Goal: Task Accomplishment & Management: Complete application form

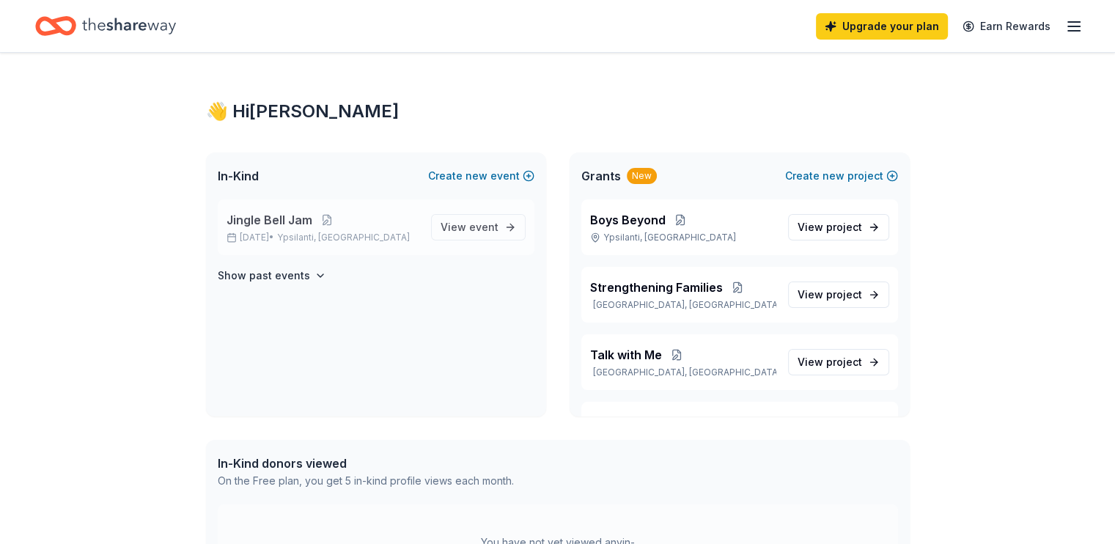
click at [318, 232] on span "Ypsilanti, MI" at bounding box center [343, 238] width 133 height 12
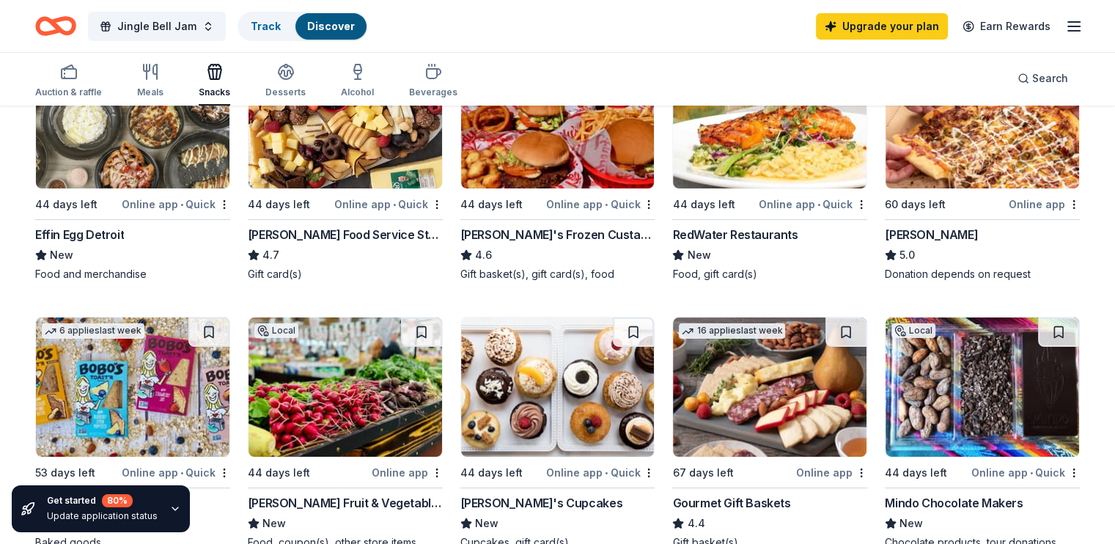
scroll to position [224, 0]
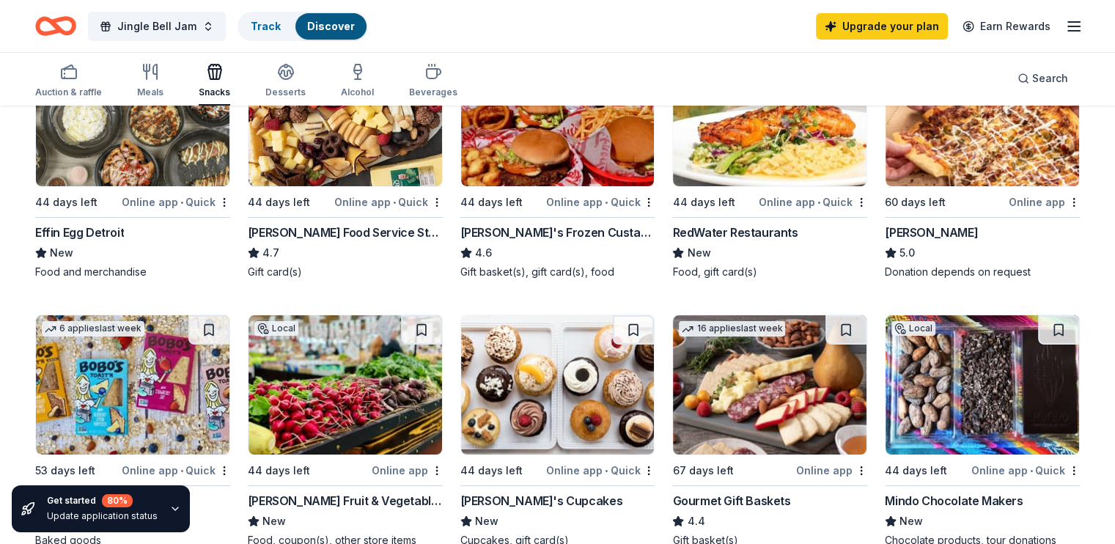
click at [170, 505] on icon "button" at bounding box center [175, 509] width 12 height 12
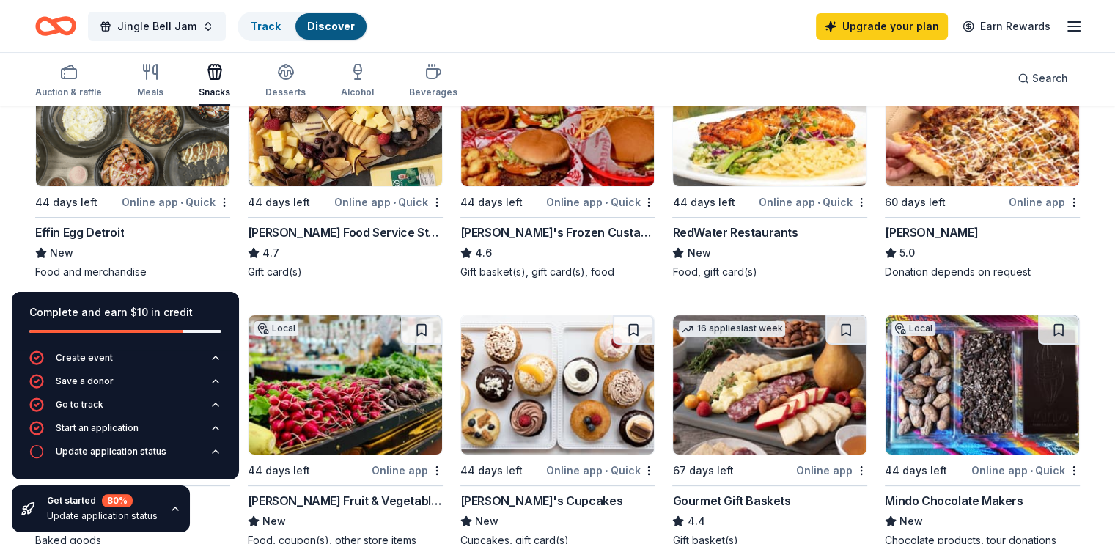
click at [170, 505] on icon "button" at bounding box center [175, 509] width 12 height 12
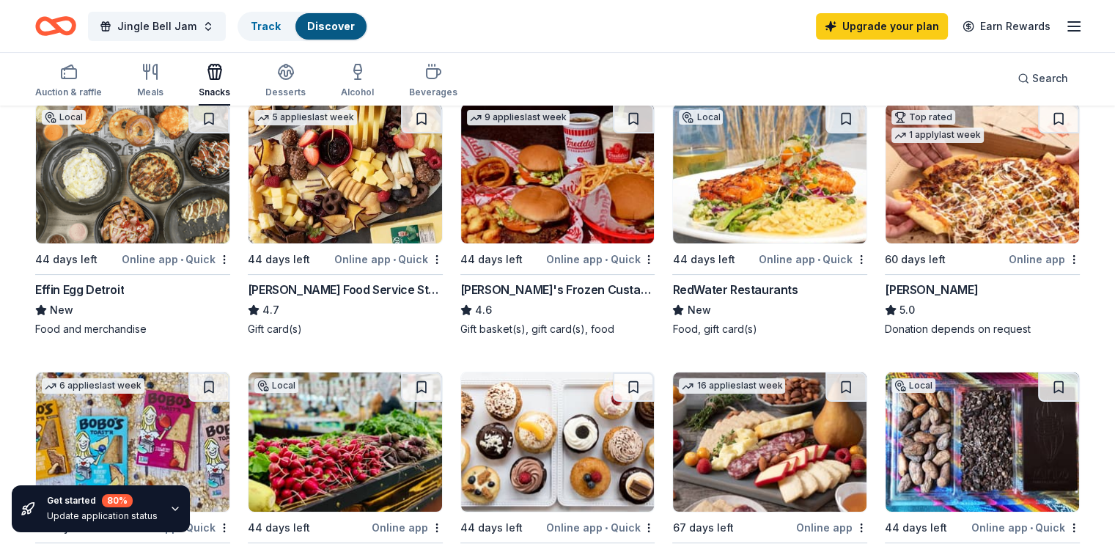
scroll to position [168, 0]
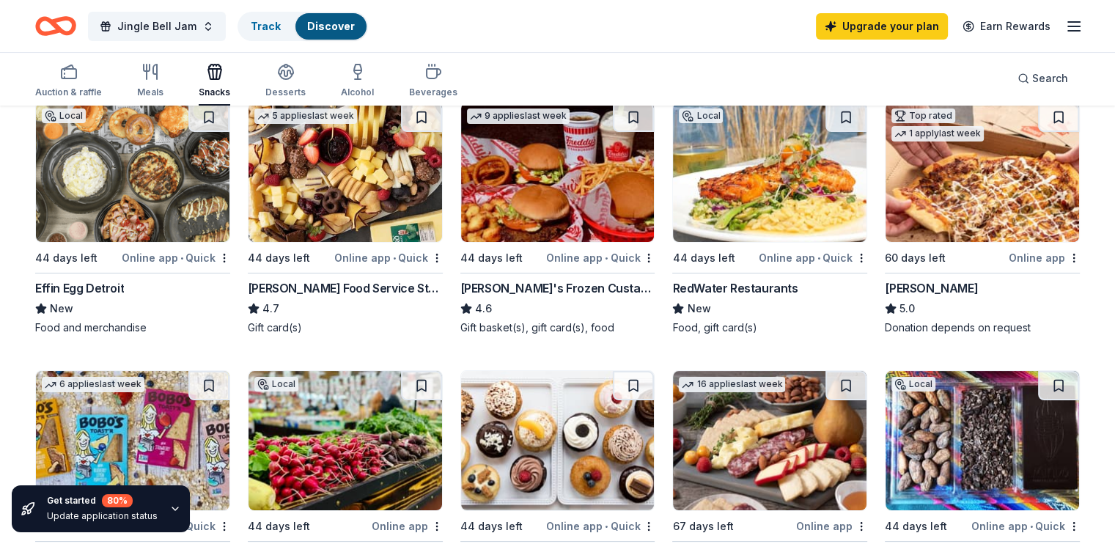
click at [339, 290] on div "Gordon Food Service Store" at bounding box center [345, 288] width 195 height 18
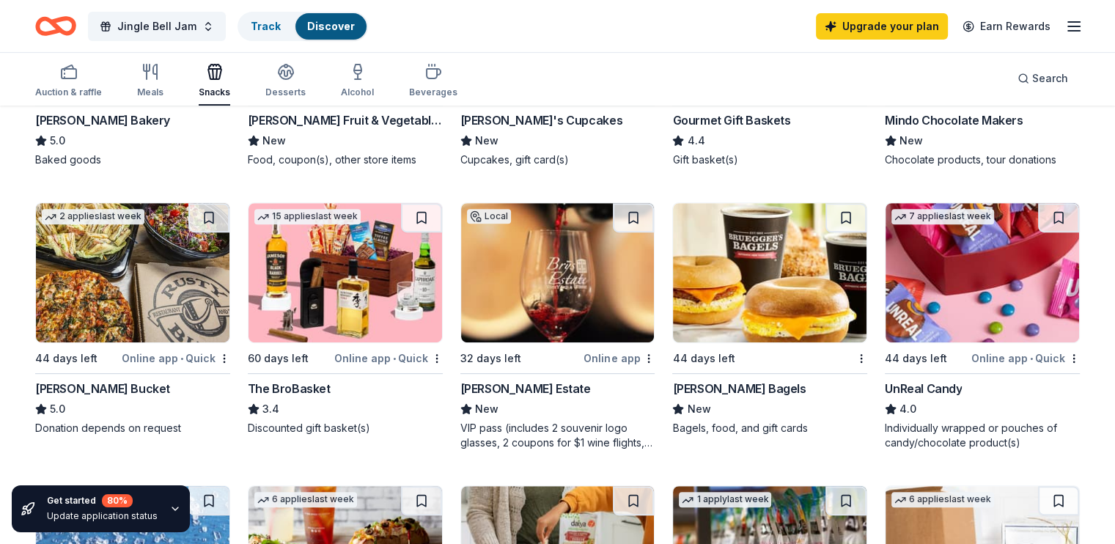
scroll to position [605, 0]
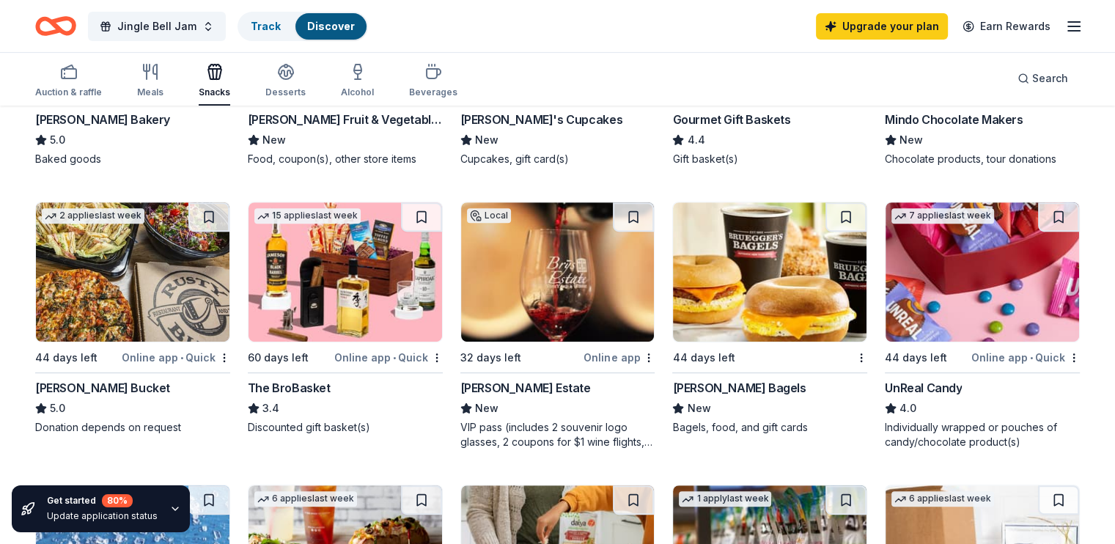
click at [725, 385] on div "Bruegger's Bagels" at bounding box center [738, 388] width 133 height 18
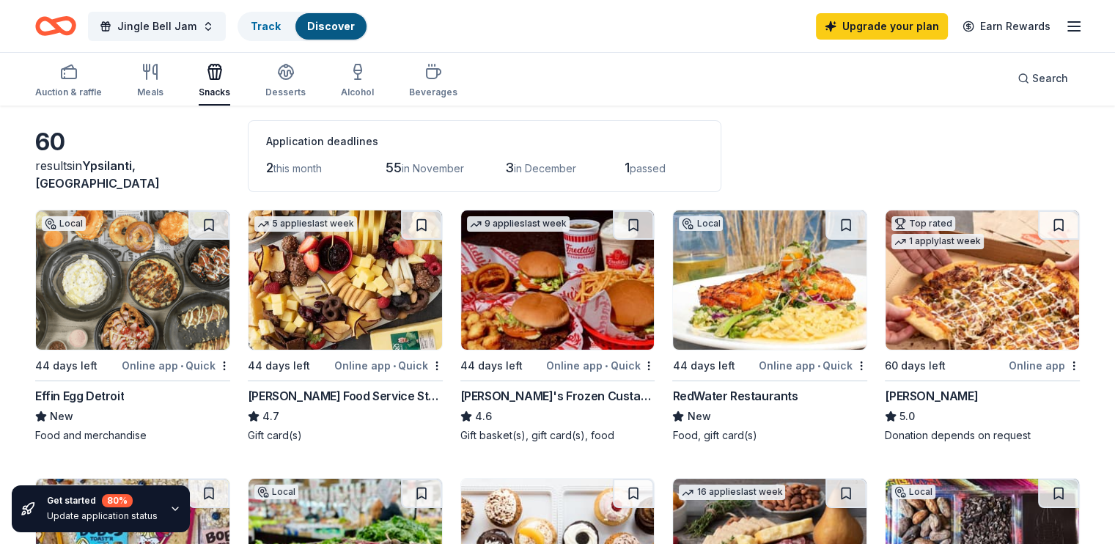
scroll to position [51, 0]
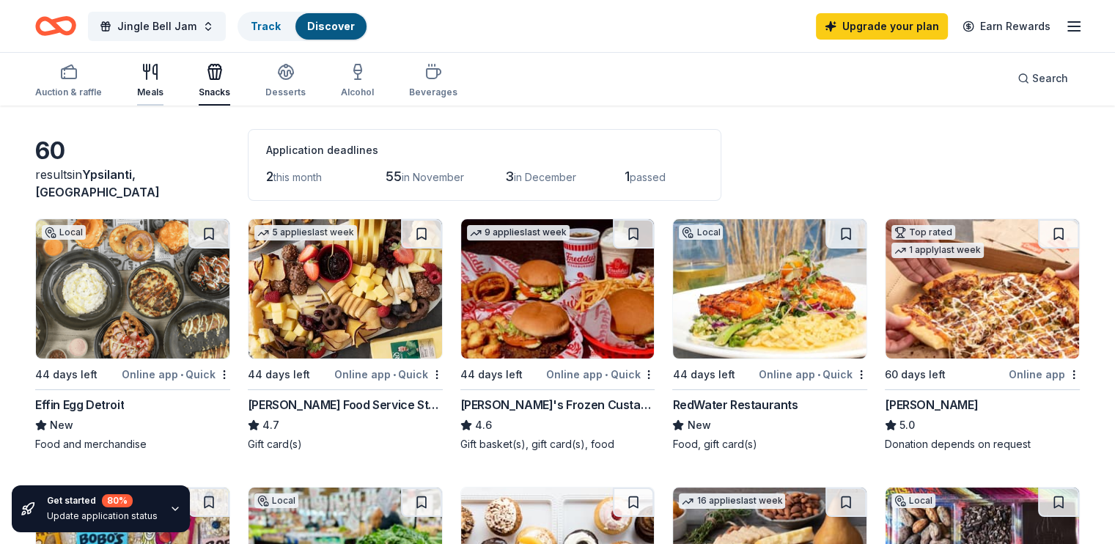
click at [164, 84] on div "Meals" at bounding box center [150, 80] width 26 height 35
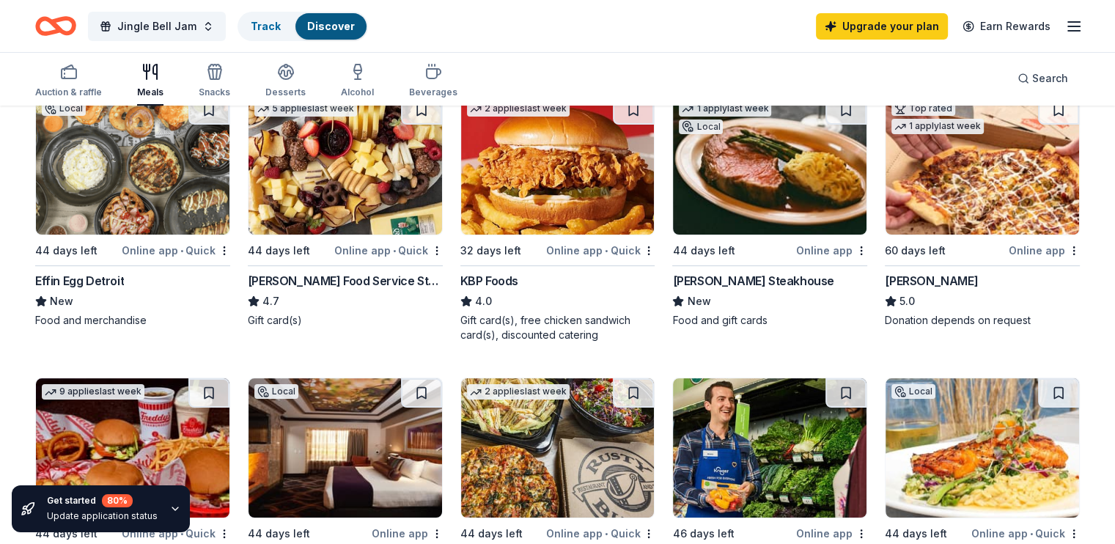
scroll to position [180, 0]
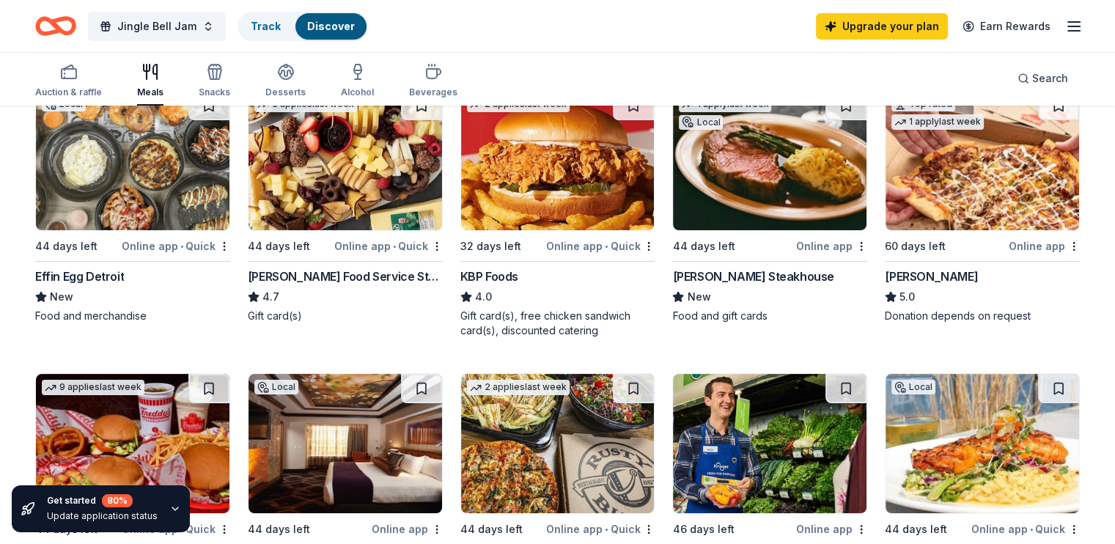
click at [510, 276] on div "KBP Foods" at bounding box center [490, 277] width 58 height 18
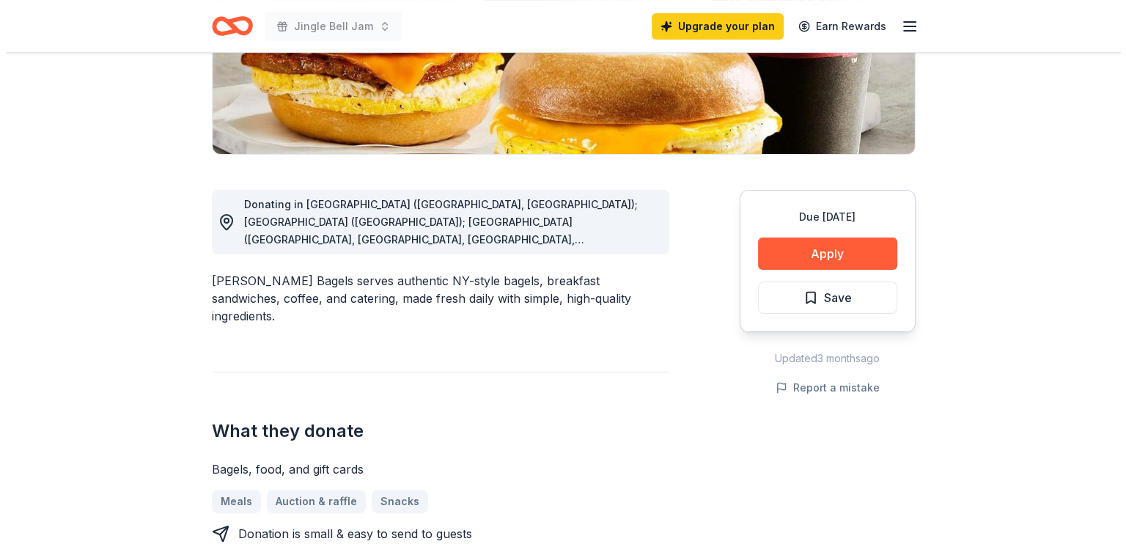
scroll to position [293, 0]
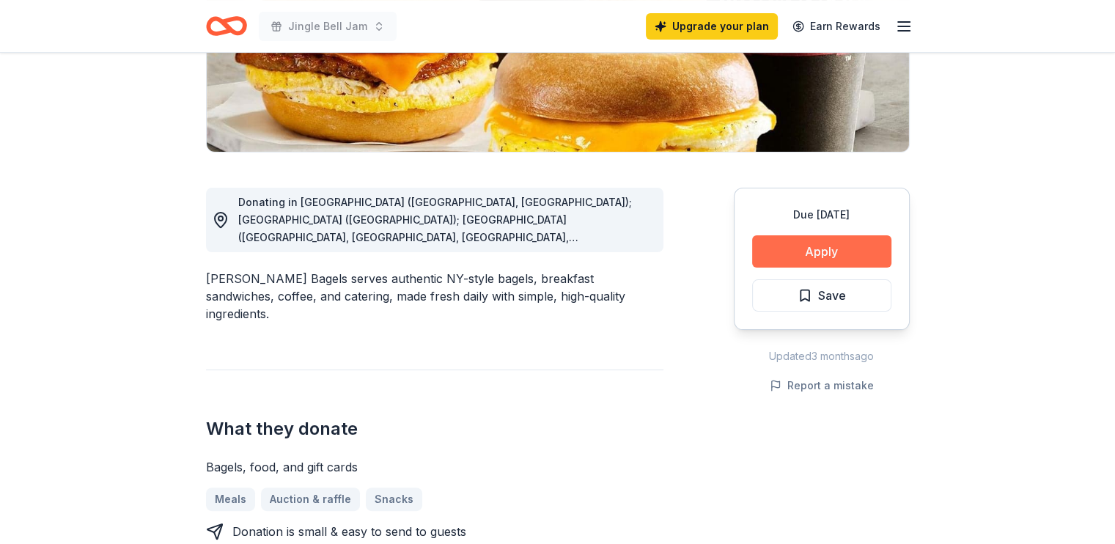
click at [792, 251] on button "Apply" at bounding box center [821, 251] width 139 height 32
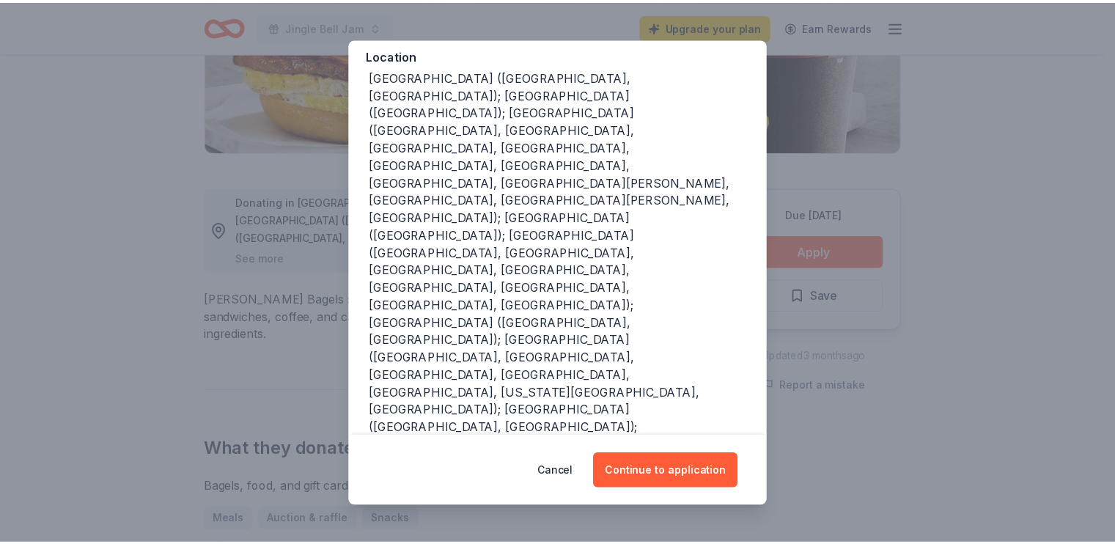
scroll to position [170, 0]
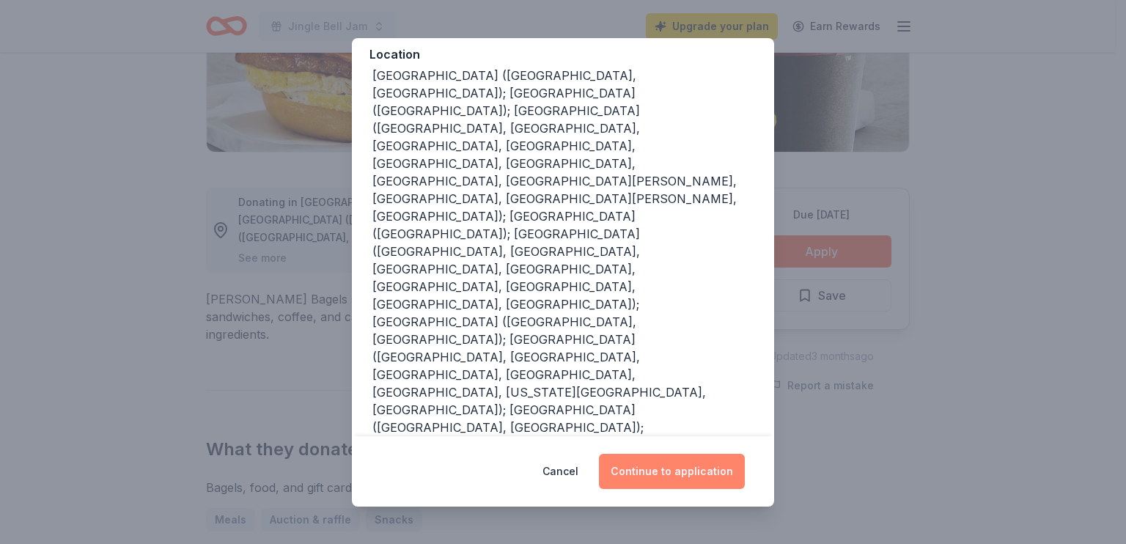
click at [670, 468] on button "Continue to application" at bounding box center [672, 471] width 146 height 35
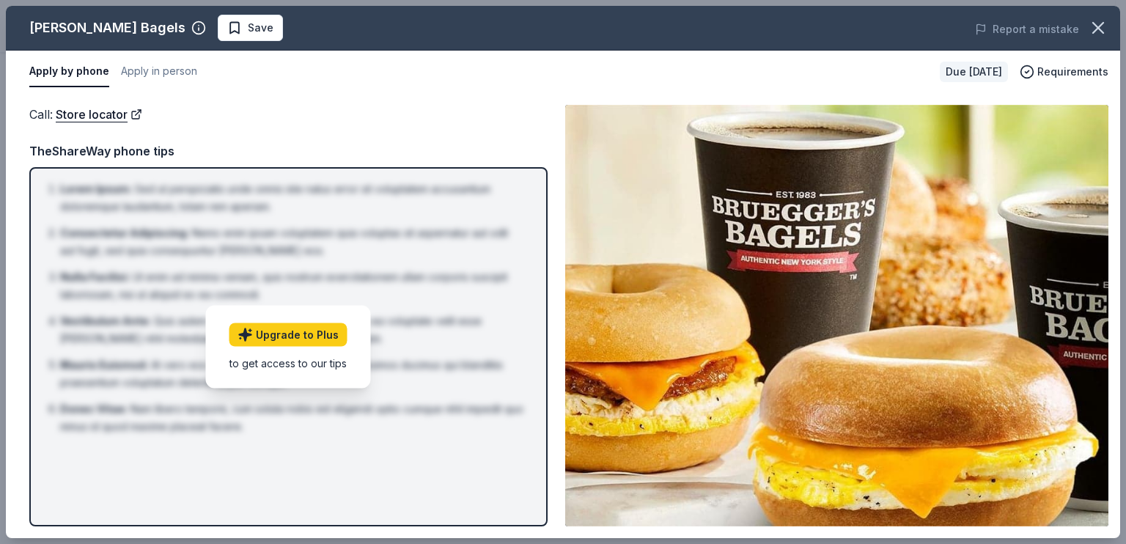
click at [47, 68] on button "Apply by phone" at bounding box center [69, 71] width 80 height 31
click at [1096, 32] on icon "button" at bounding box center [1098, 28] width 21 height 21
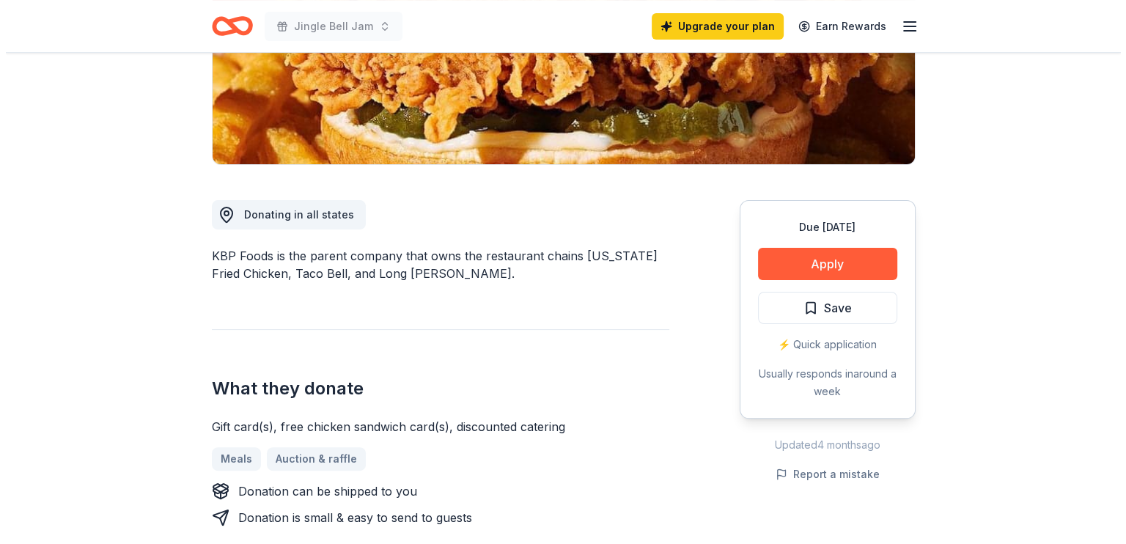
scroll to position [287, 0]
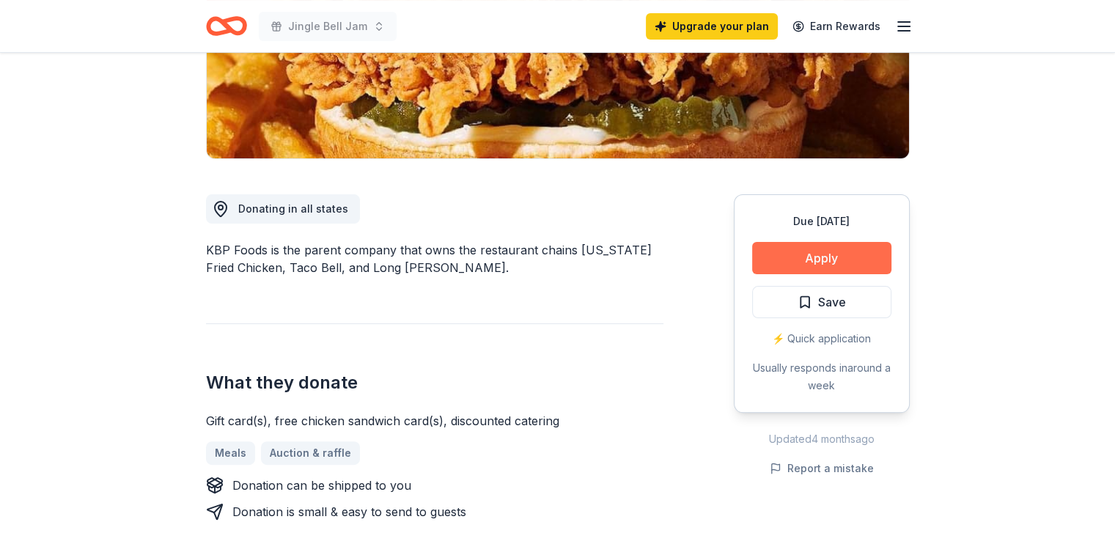
click at [788, 259] on button "Apply" at bounding box center [821, 258] width 139 height 32
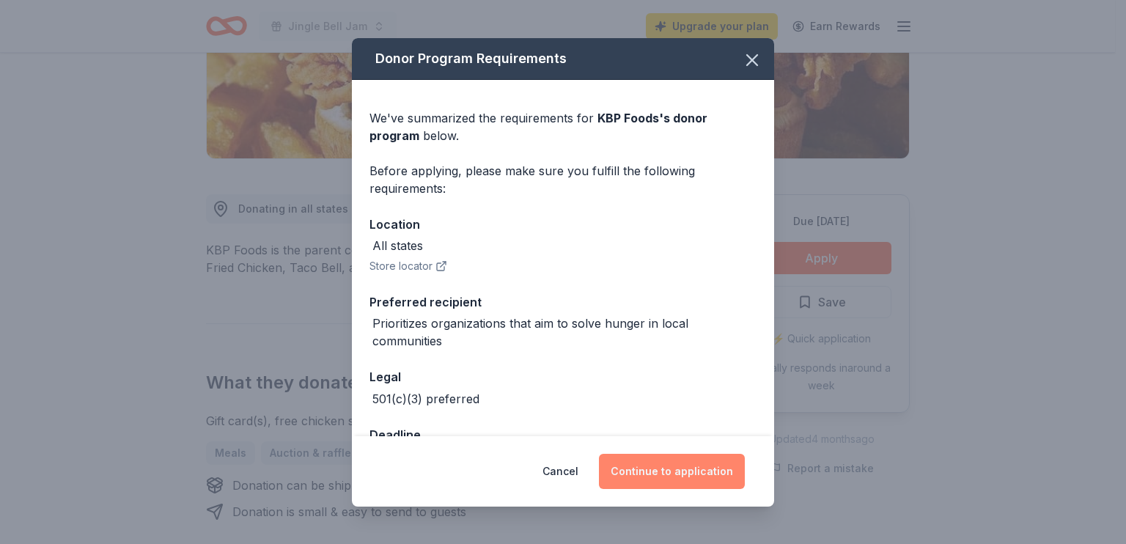
click at [692, 464] on button "Continue to application" at bounding box center [672, 471] width 146 height 35
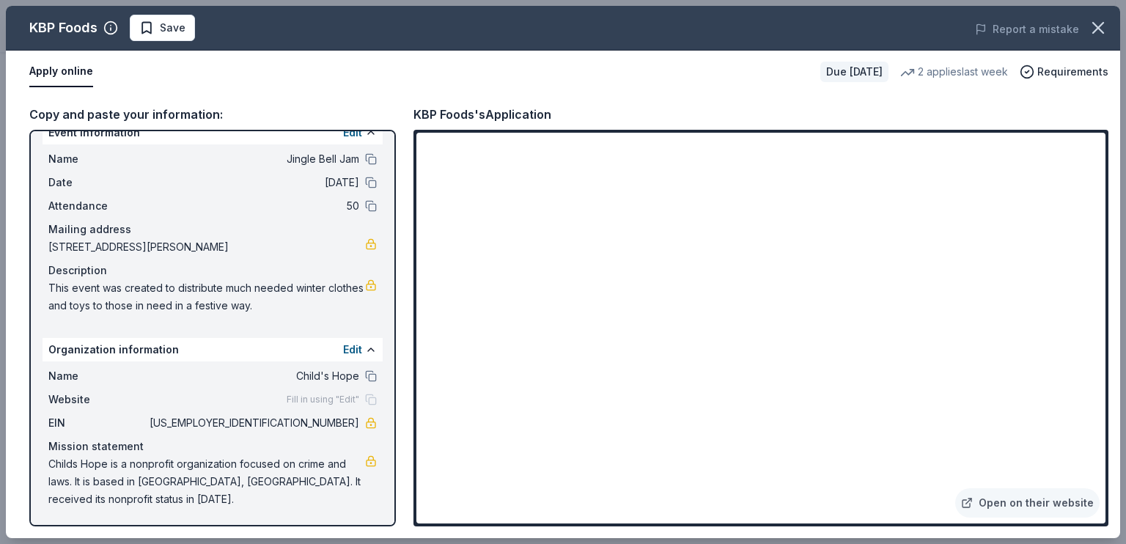
scroll to position [0, 0]
